Goal: Use online tool/utility: Use online tool/utility

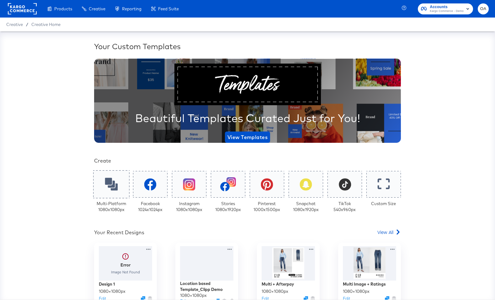
click at [120, 189] on div at bounding box center [111, 185] width 36 height 28
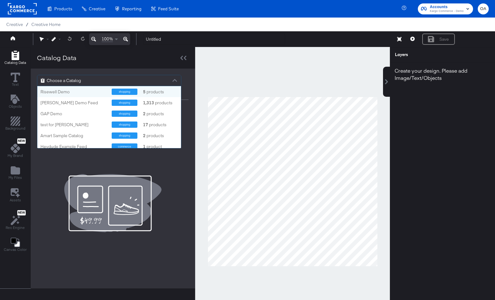
click at [70, 82] on span "Choose a Catalog" at bounding box center [64, 80] width 34 height 11
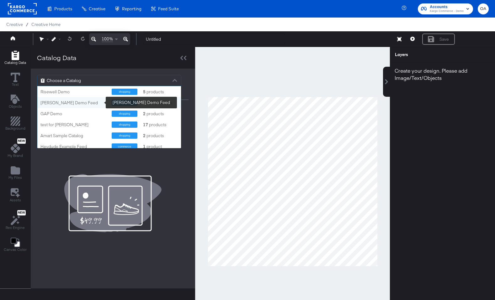
click at [87, 105] on div "[PERSON_NAME] Demo Feed" at bounding box center [73, 103] width 66 height 6
